Goal: Book appointment/travel/reservation

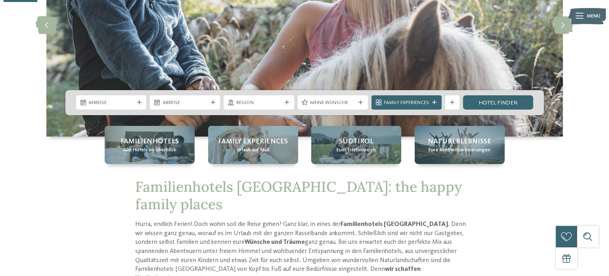
scroll to position [170, 0]
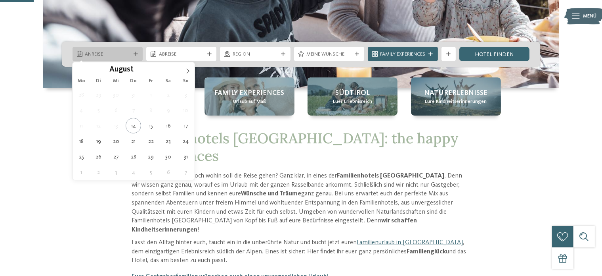
click at [135, 56] on div "Anreise" at bounding box center [108, 54] width 70 height 14
click at [186, 68] on icon at bounding box center [188, 71] width 6 height 6
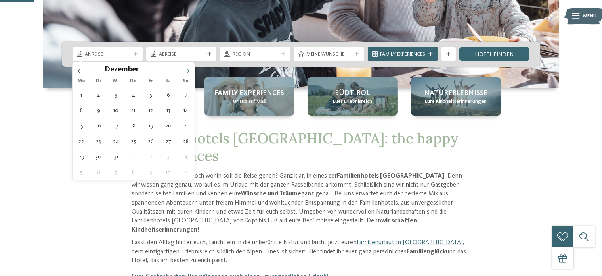
type input "****"
click at [186, 68] on icon at bounding box center [188, 71] width 6 height 6
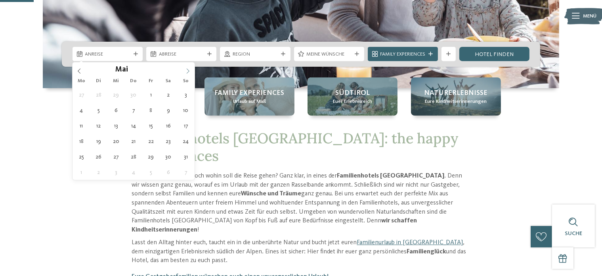
click at [186, 68] on icon at bounding box center [188, 71] width 6 height 6
click at [83, 71] on span at bounding box center [79, 68] width 13 height 13
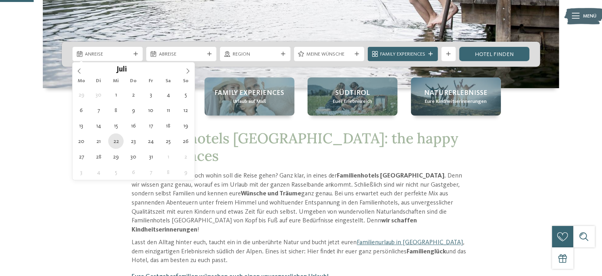
type div "22.07.2026"
type input "****"
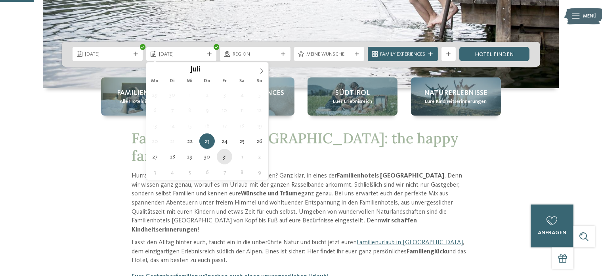
type div "31.07.2026"
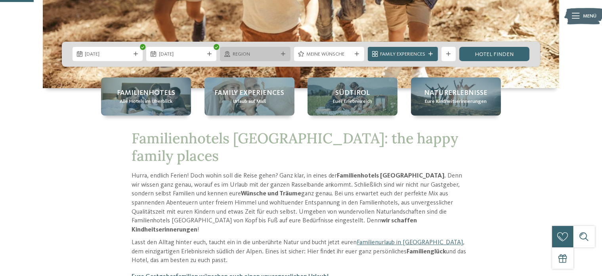
click at [281, 54] on icon at bounding box center [283, 54] width 4 height 4
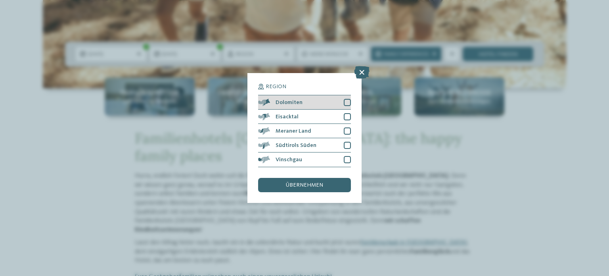
click at [346, 101] on div at bounding box center [347, 102] width 7 height 7
click at [291, 185] on span "übernehmen" at bounding box center [304, 185] width 37 height 6
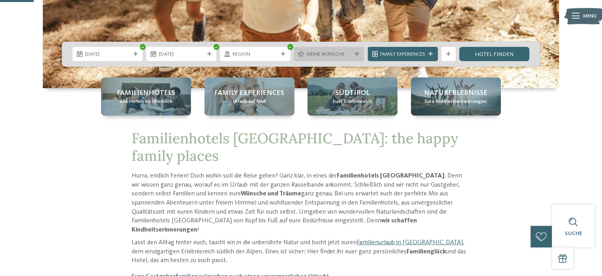
click at [346, 55] on span "Meine Wünsche" at bounding box center [328, 54] width 45 height 7
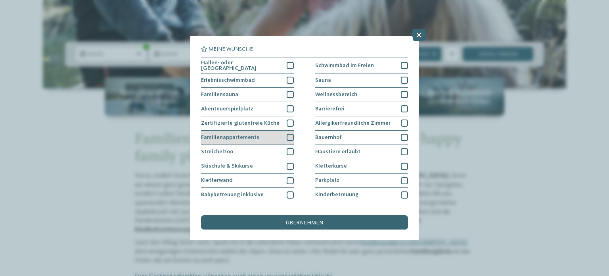
click at [287, 134] on div at bounding box center [290, 137] width 7 height 7
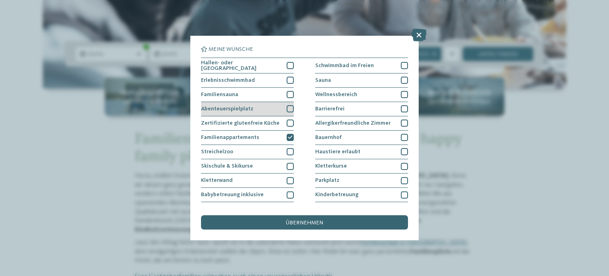
click at [287, 107] on div at bounding box center [290, 108] width 7 height 7
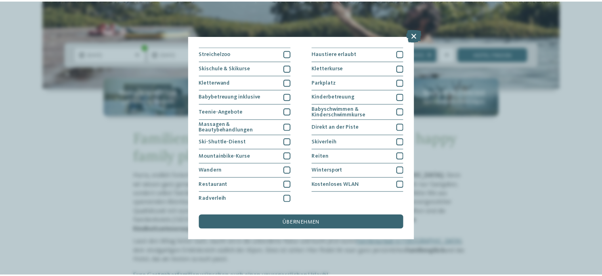
scroll to position [98, 0]
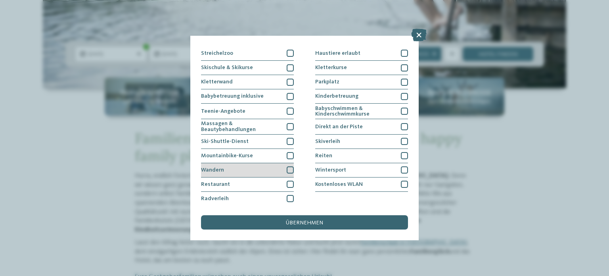
click at [287, 170] on div at bounding box center [290, 169] width 7 height 7
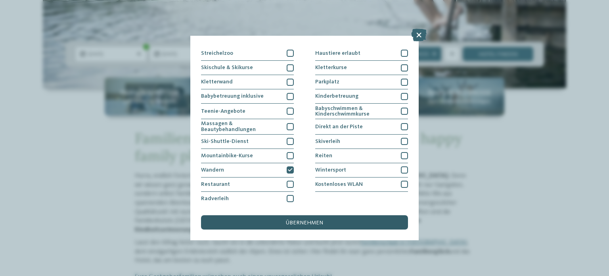
click at [316, 226] on div "übernehmen" at bounding box center [304, 222] width 207 height 14
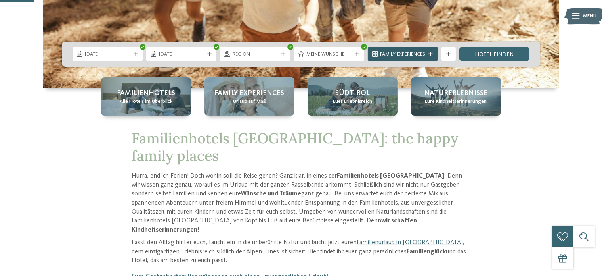
click at [422, 52] on span "Family Experiences" at bounding box center [402, 54] width 45 height 7
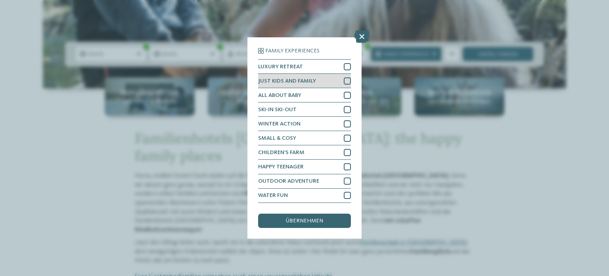
click at [347, 81] on div at bounding box center [347, 80] width 7 height 7
click at [320, 223] on span "übernehmen" at bounding box center [304, 221] width 37 height 6
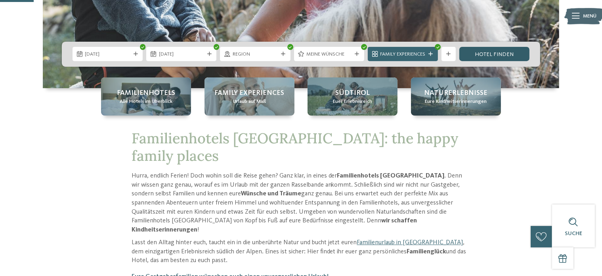
click at [507, 54] on link "Hotel finden" at bounding box center [494, 54] width 70 height 14
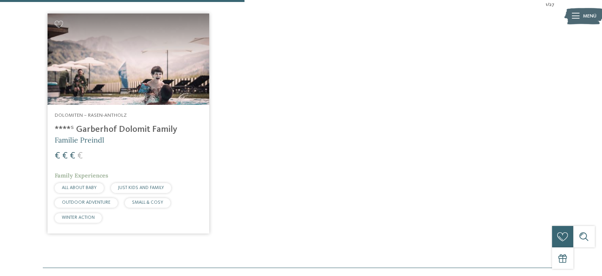
scroll to position [262, 0]
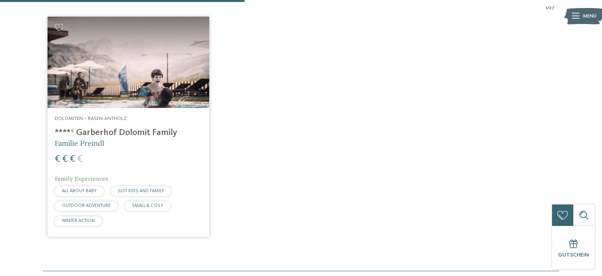
click at [122, 81] on img at bounding box center [129, 62] width 162 height 91
